Goal: Navigation & Orientation: Find specific page/section

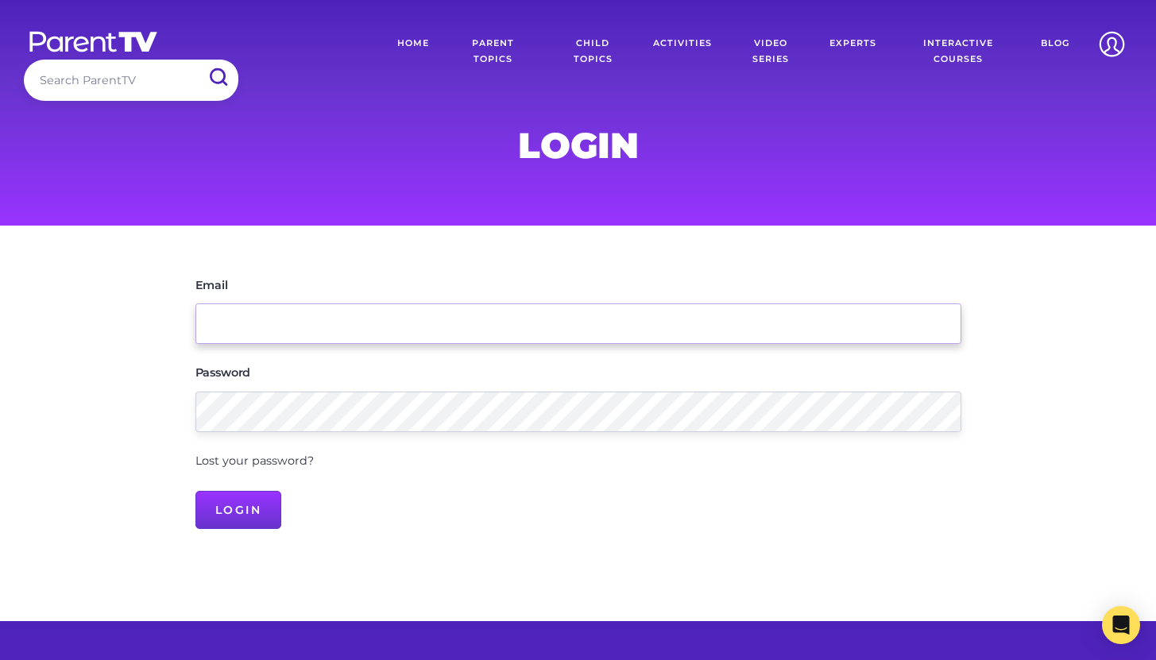
type input "[PERSON_NAME][EMAIL_ADDRESS][DOMAIN_NAME]"
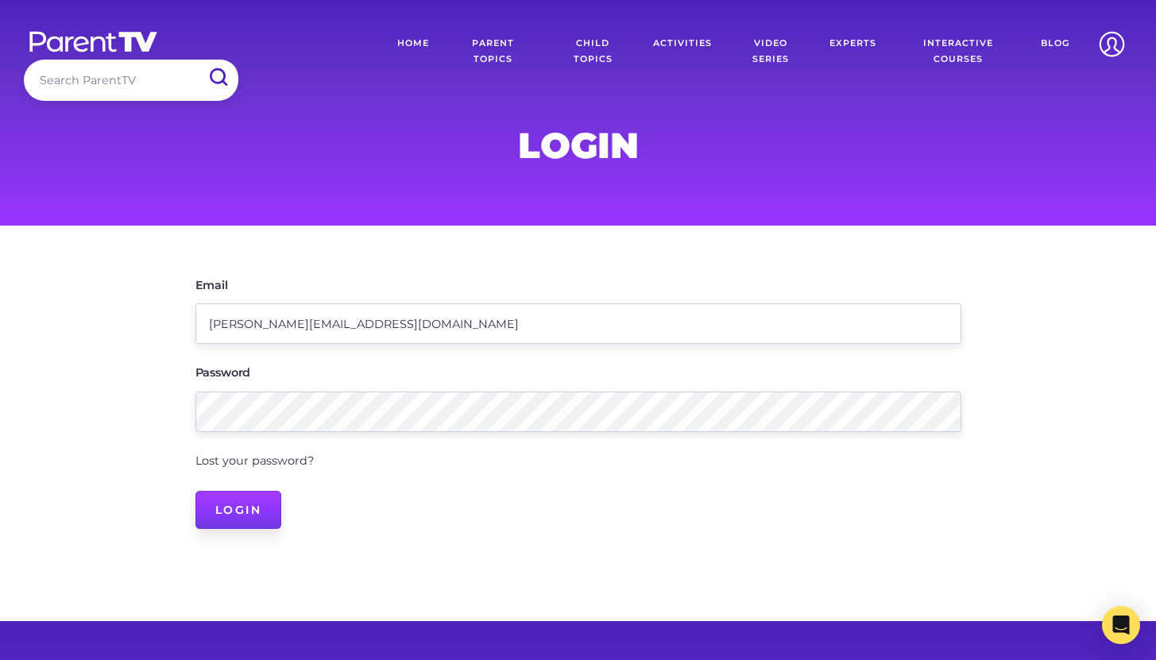
click at [247, 509] on input "Login" at bounding box center [239, 510] width 87 height 38
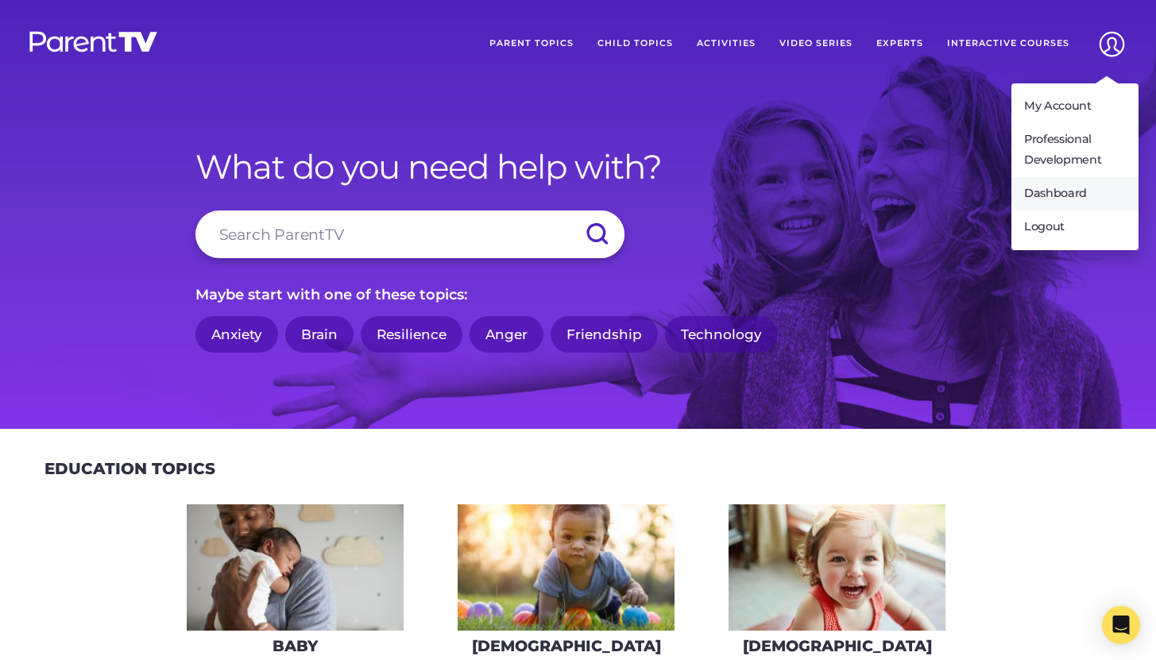
click at [1063, 197] on link "Dashboard" at bounding box center [1075, 193] width 127 height 33
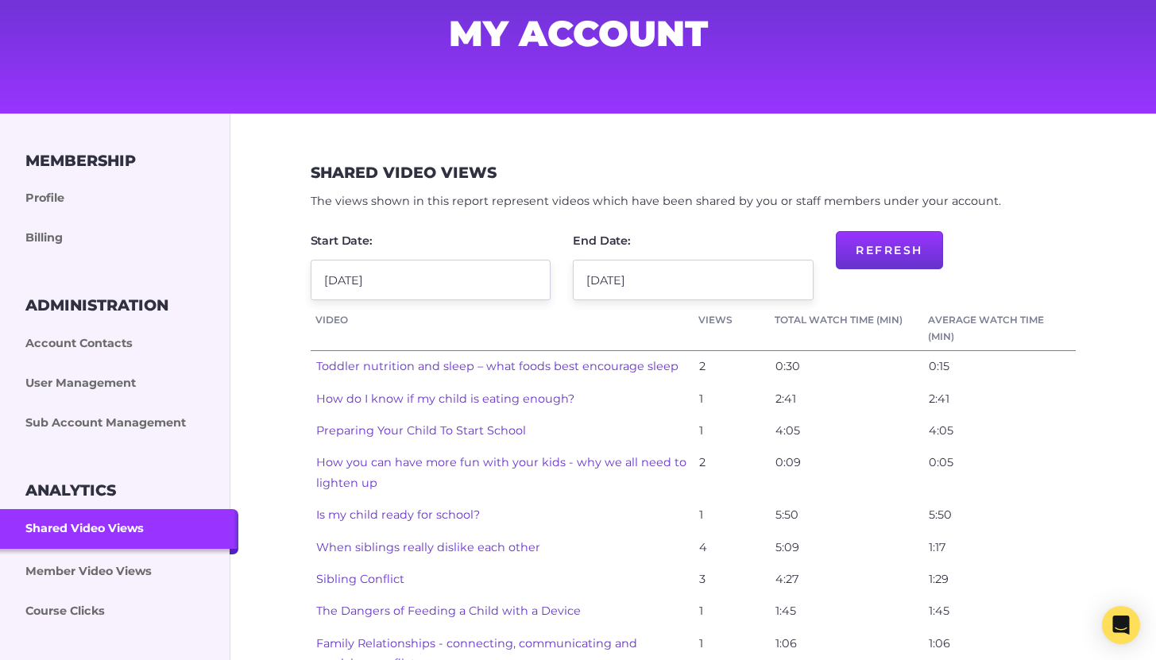
scroll to position [120, 0]
